Goal: Transaction & Acquisition: Download file/media

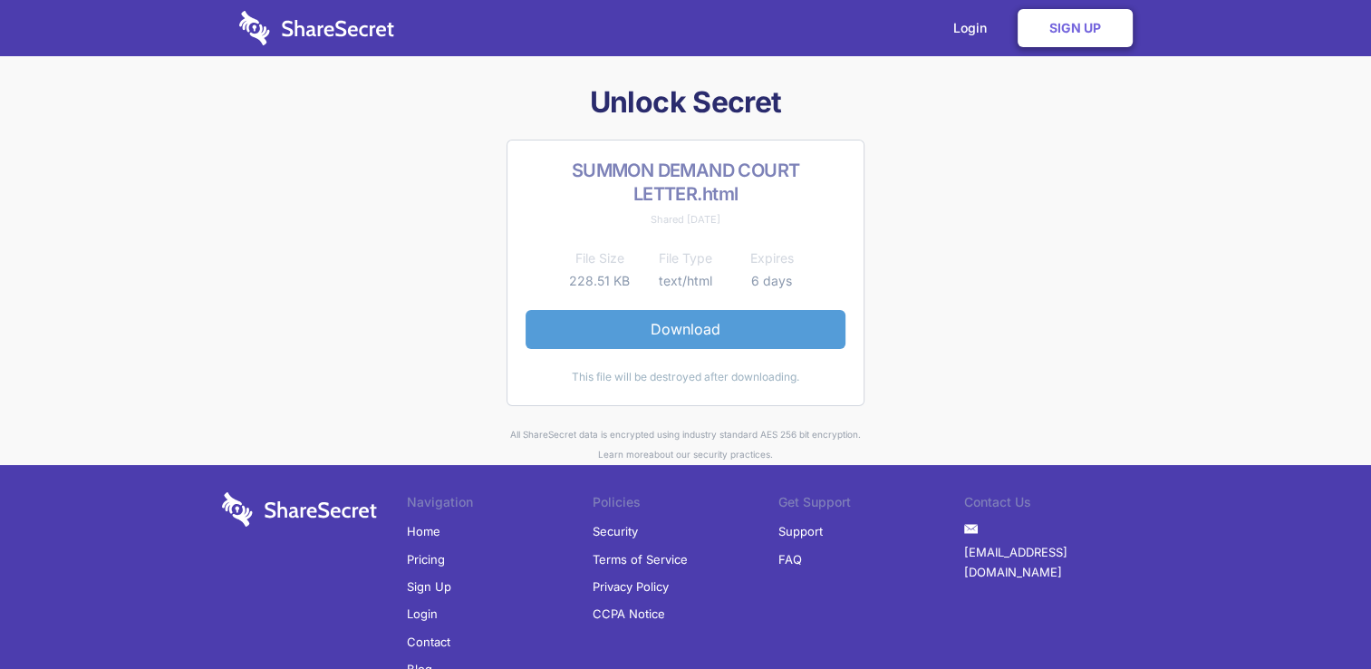
click at [680, 321] on link "Download" at bounding box center [685, 329] width 320 height 38
click at [681, 335] on link "Download" at bounding box center [685, 329] width 320 height 38
